Goal: Contribute content: Add original content to the website for others to see

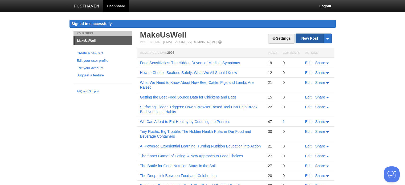
click at [312, 39] on link "New Post" at bounding box center [313, 38] width 35 height 9
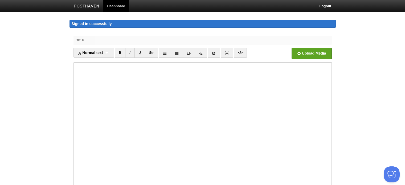
click at [107, 38] on input "Title" at bounding box center [213, 40] width 236 height 9
paste input "How to Deal with Conflicting Nutritional Advice: Personalizing and Adapting"
type input "How to Deal with Conflicting Nutritional Advice: Personalizing and Adapting"
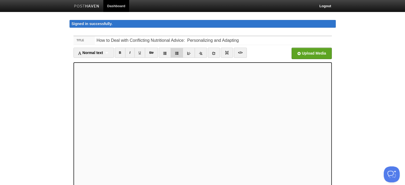
click at [177, 53] on icon at bounding box center [177, 53] width 4 height 4
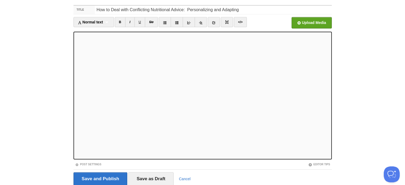
scroll to position [50, 0]
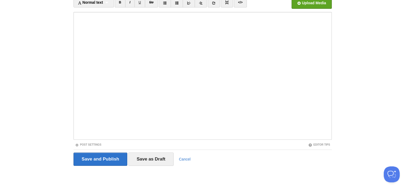
click at [0, 0] on span "What Healthcare Professionals" at bounding box center [0, 0] width 0 height 0
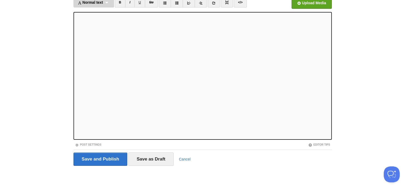
click at [109, 2] on div "Normal text Normal text Heading 1 Heading 2 Heading 3" at bounding box center [93, 2] width 40 height 10
click at [89, 36] on link "Heading 3" at bounding box center [94, 36] width 40 height 8
click at [95, 2] on div "Heading 3 Normal text Heading 1 Heading 2 Heading 3" at bounding box center [89, 2] width 33 height 10
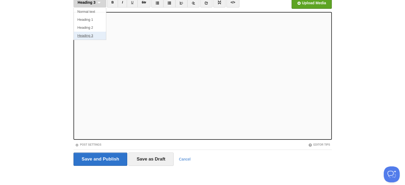
click at [88, 34] on link "Heading 3" at bounding box center [90, 36] width 32 height 8
click at [93, 3] on span "Heading 3" at bounding box center [87, 2] width 18 height 4
click at [88, 35] on link "Heading 3" at bounding box center [90, 36] width 32 height 8
click at [98, 2] on div "Heading 3 Normal text Heading 1 Heading 2 Heading 3" at bounding box center [89, 2] width 33 height 10
click at [88, 35] on link "Heading 3" at bounding box center [90, 36] width 32 height 8
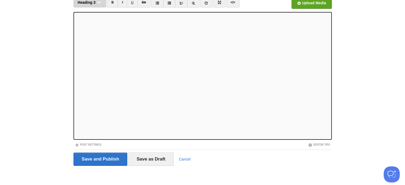
click at [88, 2] on span "Heading 3" at bounding box center [87, 2] width 18 height 4
click at [85, 35] on link "Heading 3" at bounding box center [90, 36] width 32 height 8
click at [0, 0] on div "CLARITY Specify subject for clarity Upgrade to Premium Ignore Don't show again" at bounding box center [0, 0] width 0 height 0
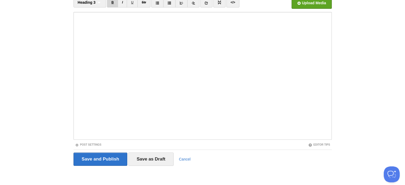
click at [112, 2] on link "B" at bounding box center [112, 2] width 11 height 10
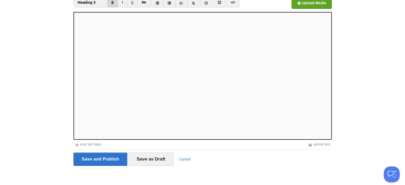
click at [111, 2] on link "B" at bounding box center [112, 2] width 11 height 10
click at [86, 144] on link "Post Settings" at bounding box center [88, 144] width 26 height 3
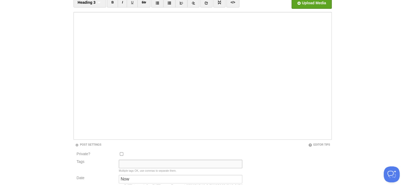
click at [134, 160] on input "Tags" at bounding box center [180, 164] width 123 height 9
type input "Current State"
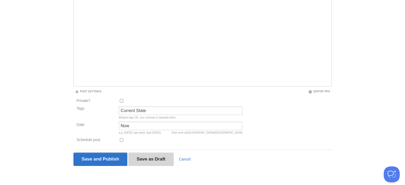
click at [150, 159] on input "Save as Draft" at bounding box center [150, 158] width 45 height 13
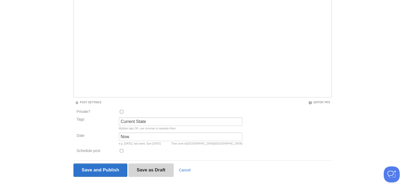
scroll to position [31, 0]
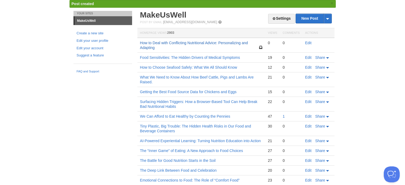
click at [220, 43] on link "How to Deal with Conflicting Nutritional Advice: Personalizing and Adapting" at bounding box center [194, 45] width 108 height 9
click at [306, 42] on link "Edit" at bounding box center [308, 43] width 6 height 4
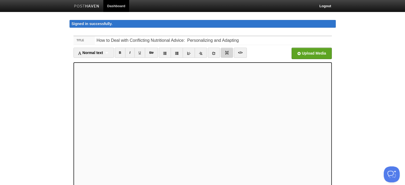
click at [228, 53] on link at bounding box center [226, 53] width 12 height 10
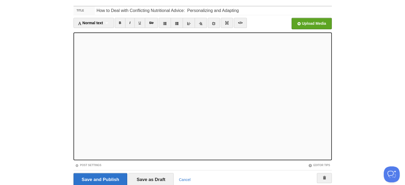
scroll to position [50, 0]
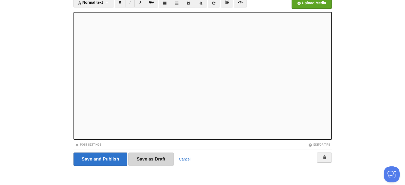
click at [150, 158] on input "Save as Draft" at bounding box center [150, 158] width 45 height 13
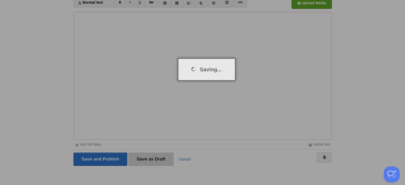
scroll to position [31, 0]
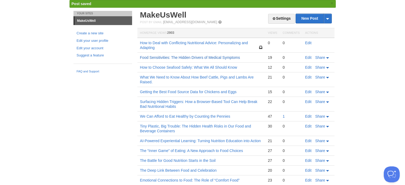
click at [211, 57] on link "Food Sensitivities: The Hidden Drivers of Medical Symptoms" at bounding box center [190, 57] width 100 height 4
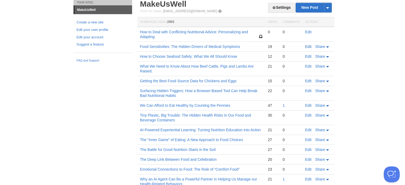
click at [307, 45] on link "Edit" at bounding box center [308, 46] width 6 height 4
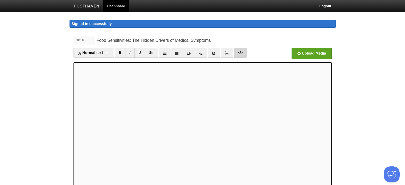
click at [240, 52] on link "</>" at bounding box center [240, 53] width 13 height 10
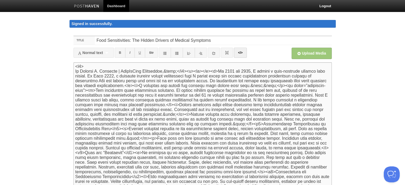
drag, startPoint x: 75, startPoint y: 66, endPoint x: 212, endPoint y: 72, distance: 136.6
click at [212, 72] on textarea at bounding box center [202, 126] width 258 height 128
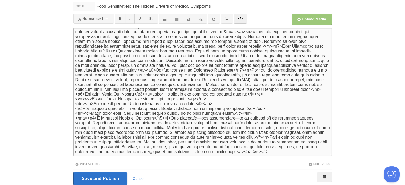
scroll to position [53, 0]
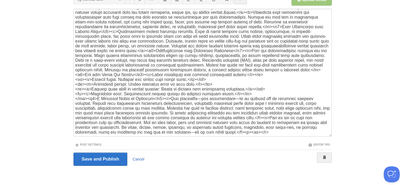
click at [138, 158] on link "Cancel" at bounding box center [138, 159] width 12 height 4
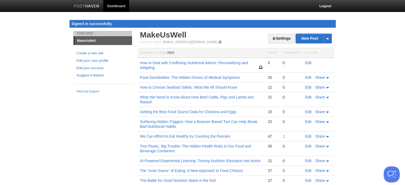
click at [308, 64] on link "Edit" at bounding box center [308, 63] width 6 height 4
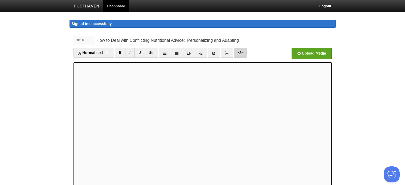
click at [240, 53] on link "</>" at bounding box center [240, 53] width 13 height 10
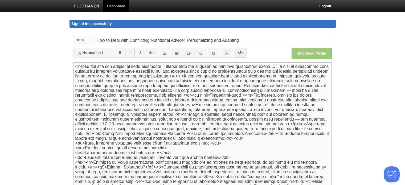
click at [84, 68] on textarea at bounding box center [202, 126] width 258 height 128
click at [238, 51] on link "</>" at bounding box center [240, 53] width 13 height 10
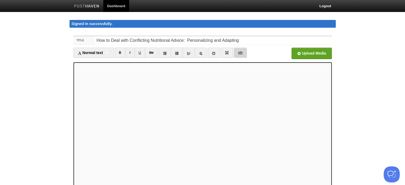
click at [239, 52] on link "</>" at bounding box center [240, 53] width 13 height 10
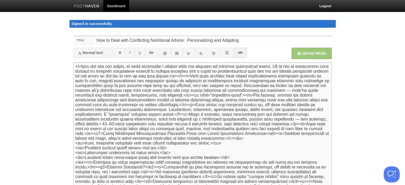
click at [76, 68] on textarea at bounding box center [202, 126] width 258 height 128
paste textarea "<h5> By [PERSON_NAME] | MakeUsWell Newsletter,&nbsp;</h5><p><br></p>"
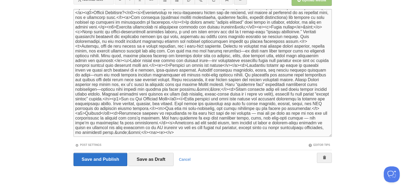
scroll to position [53, 0]
type textarea "<l5> Ip Dolorsi A. Consecte | AdipIsCing Elitseddoe,&temp;</i9><u><la></e><d>Ma…"
click at [145, 160] on input "Save as Draft" at bounding box center [150, 158] width 45 height 13
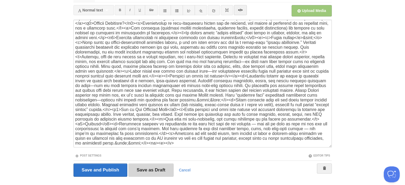
scroll to position [31, 0]
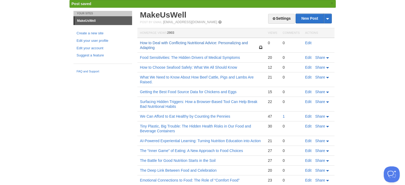
click at [207, 43] on link "How to Deal with Conflicting Nutritional Advice: Personalizing and Adapting" at bounding box center [194, 45] width 108 height 9
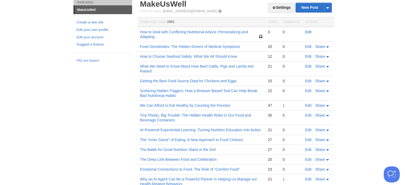
click at [308, 32] on link "Edit" at bounding box center [308, 32] width 6 height 4
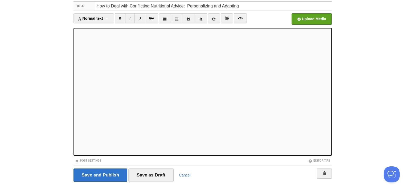
scroll to position [50, 0]
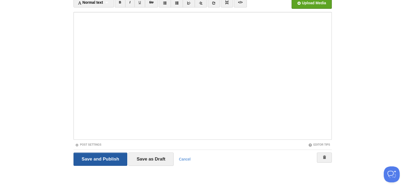
click at [99, 157] on input "Save and Publish" at bounding box center [100, 158] width 54 height 13
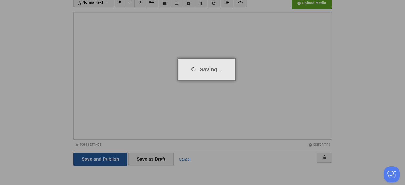
scroll to position [31, 0]
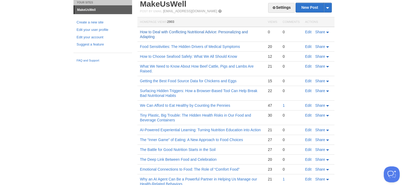
click at [200, 33] on link "How to Deal with Conflicting Nutritional Advice: Personalizing and Adapting" at bounding box center [194, 34] width 108 height 9
